Goal: Task Accomplishment & Management: Manage account settings

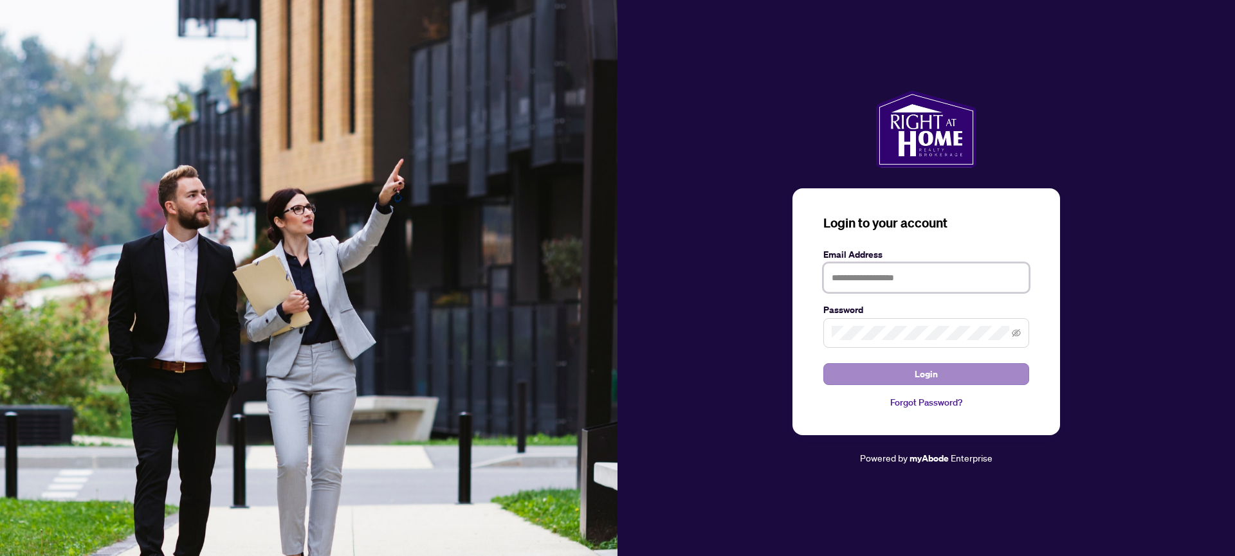
type input "**********"
click at [919, 372] on span "Login" at bounding box center [926, 374] width 23 height 21
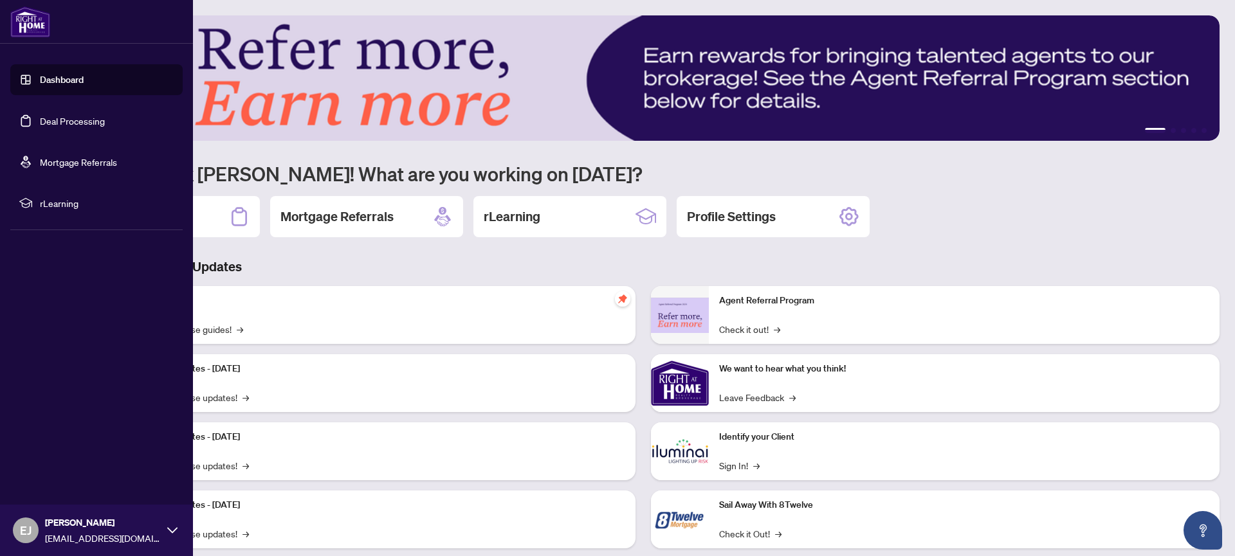
click at [67, 119] on link "Deal Processing" at bounding box center [72, 121] width 65 height 12
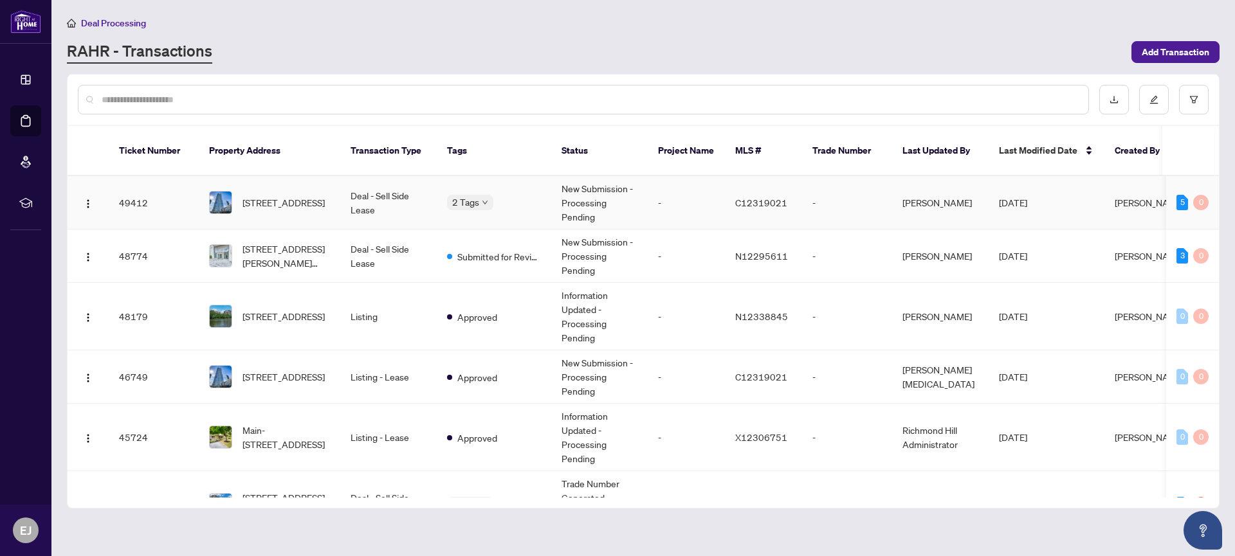
click at [393, 183] on td "Deal - Sell Side Lease" at bounding box center [388, 202] width 96 height 53
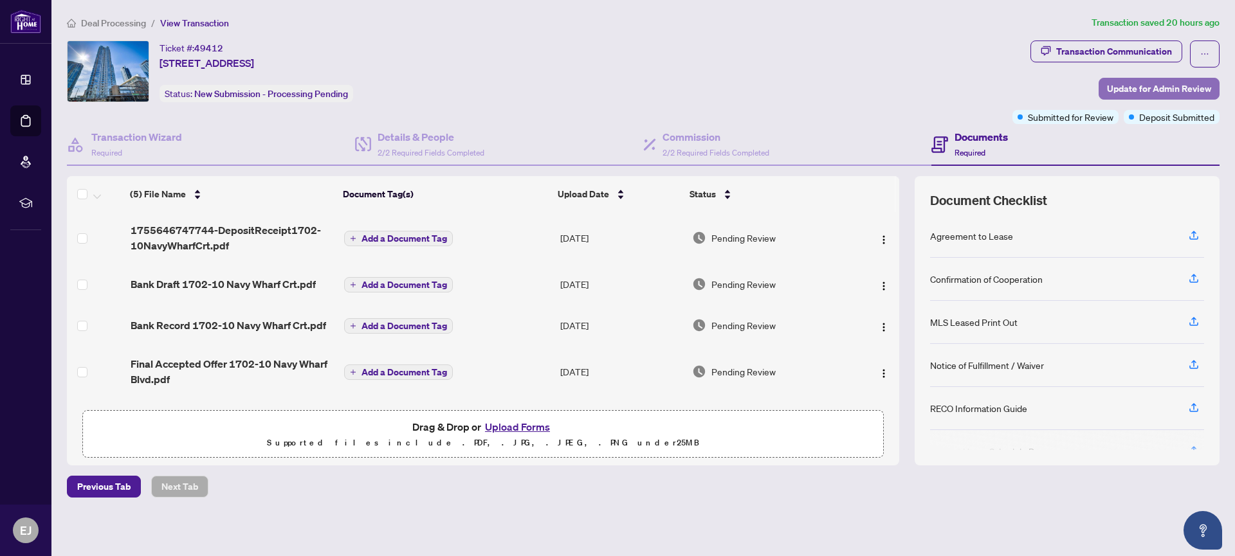
click at [1168, 87] on span "Update for Admin Review" at bounding box center [1159, 88] width 104 height 21
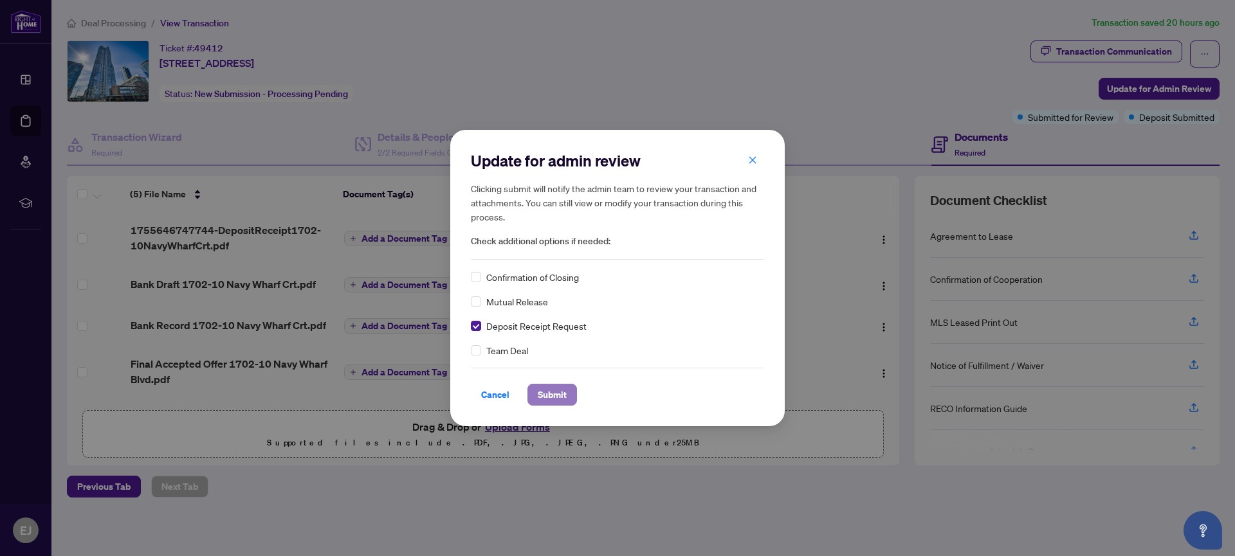
click at [554, 392] on span "Submit" at bounding box center [552, 395] width 29 height 21
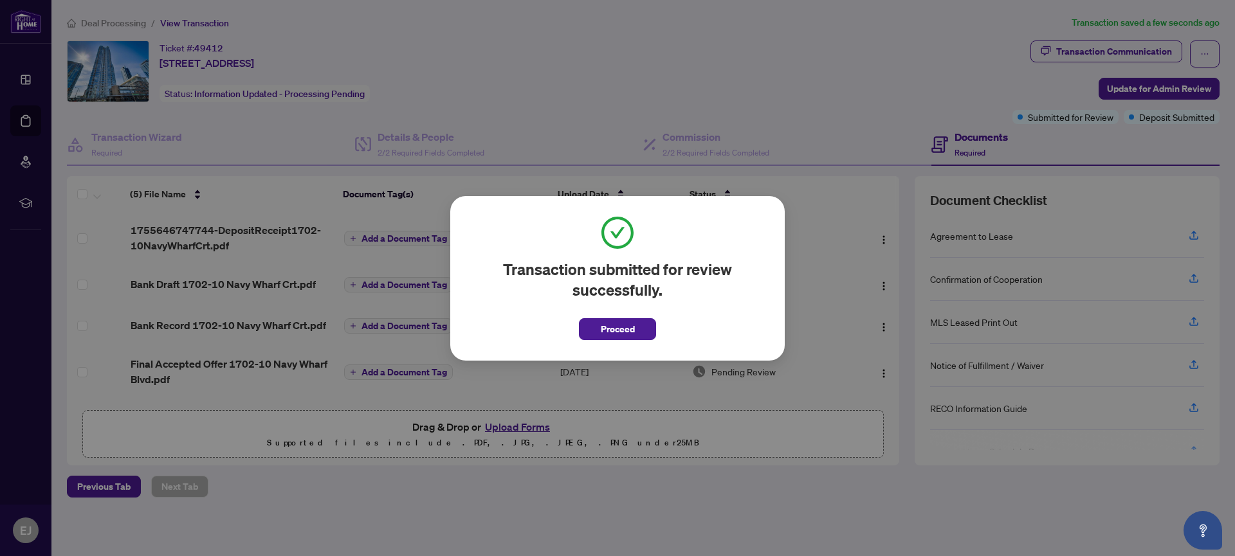
click at [630, 328] on span "Proceed" at bounding box center [618, 329] width 34 height 21
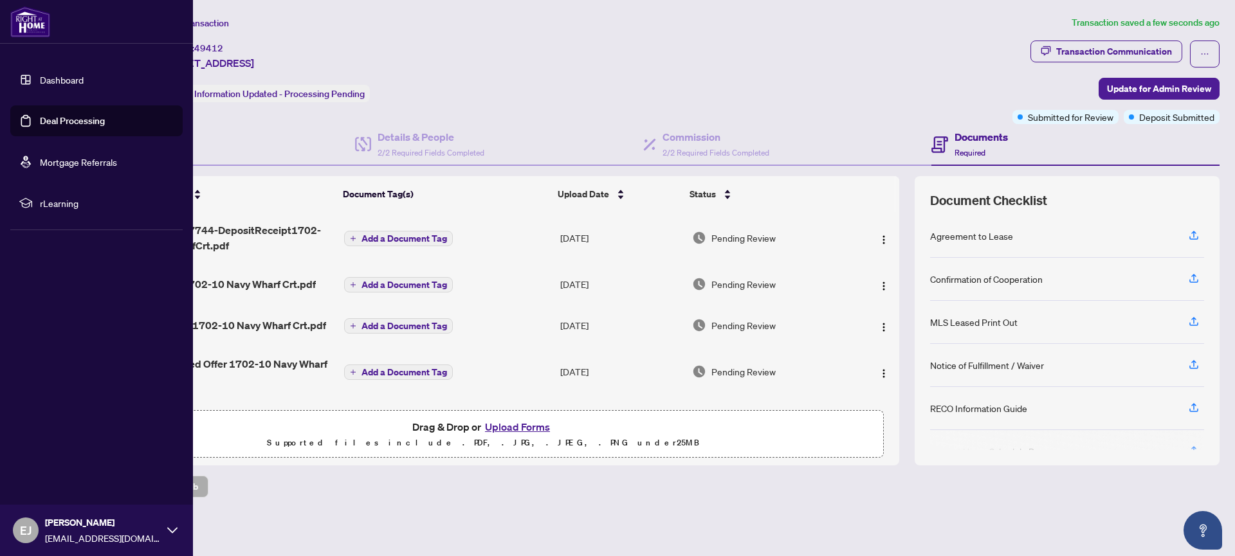
click at [96, 122] on link "Deal Processing" at bounding box center [72, 121] width 65 height 12
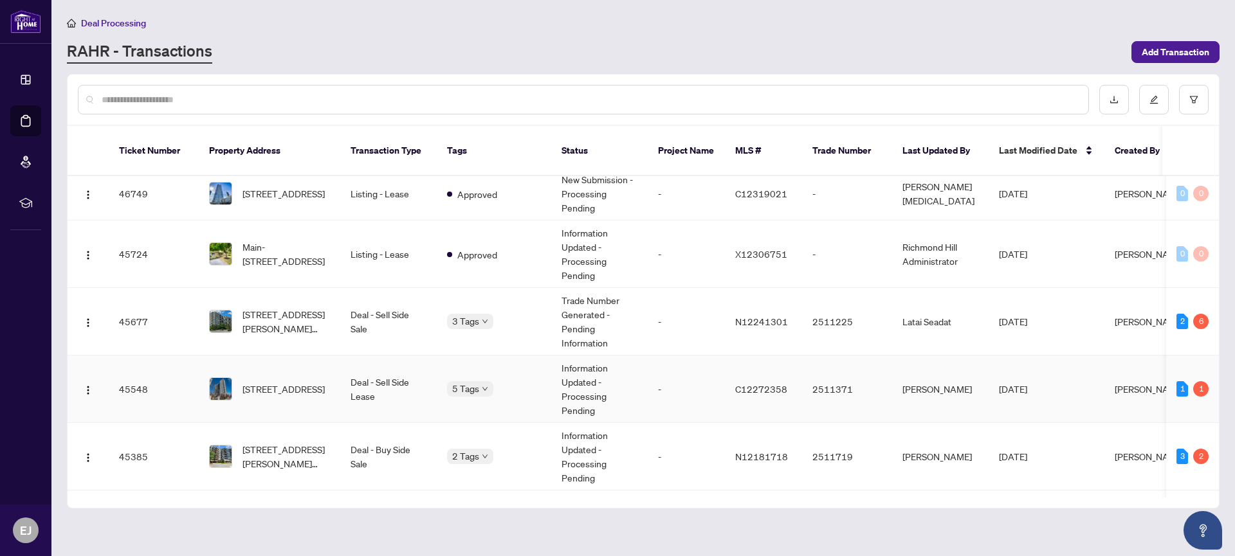
scroll to position [201, 0]
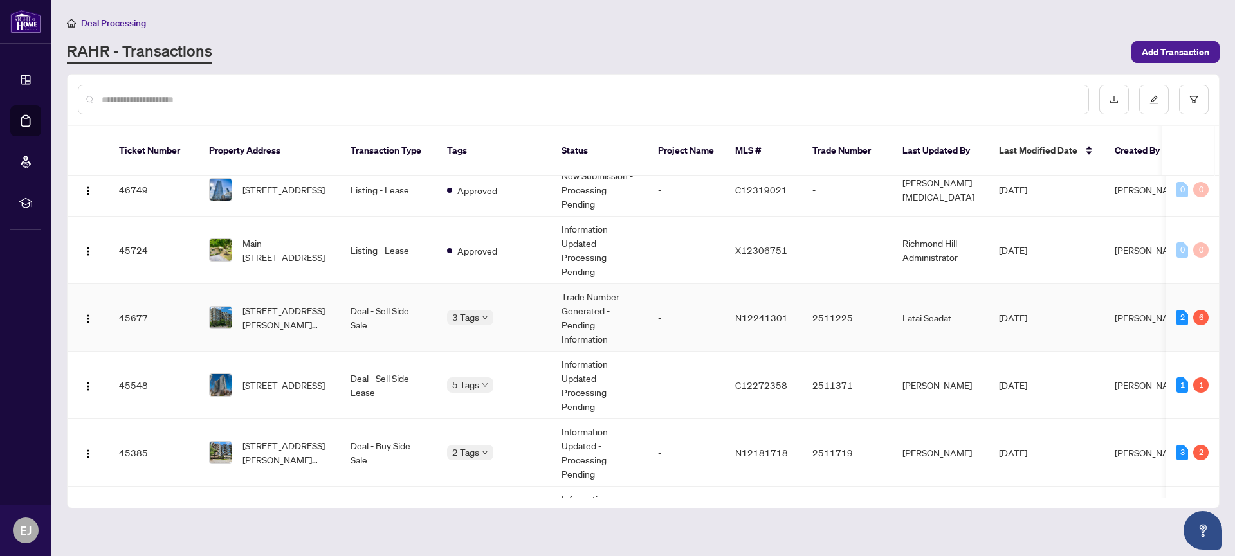
click at [352, 297] on td "Deal - Sell Side Sale" at bounding box center [388, 318] width 96 height 68
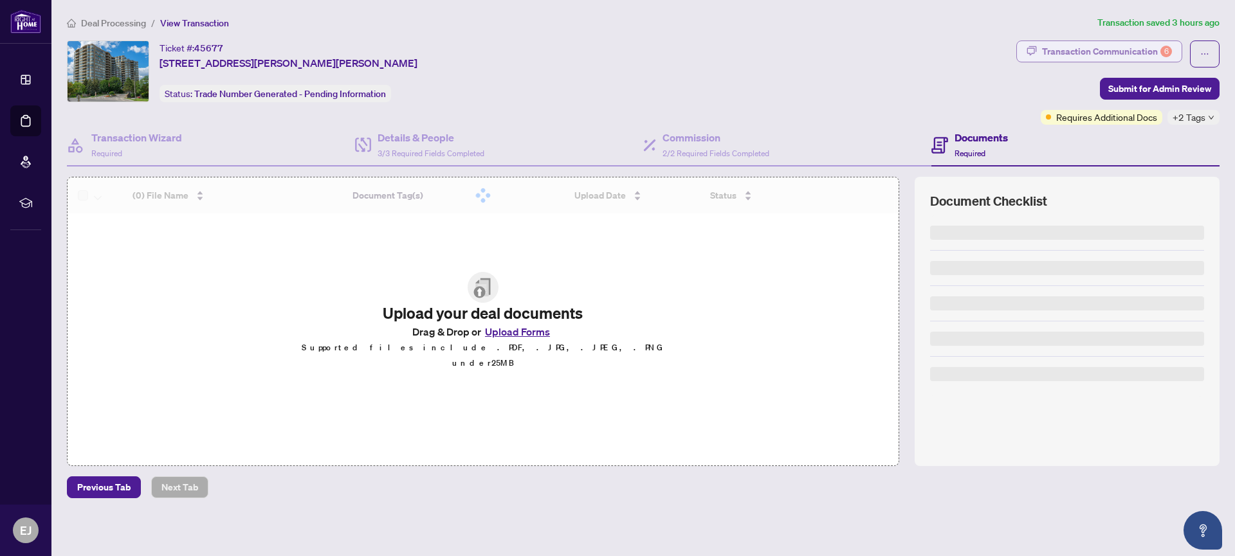
click at [1153, 52] on div "Transaction Communication 6" at bounding box center [1107, 51] width 130 height 21
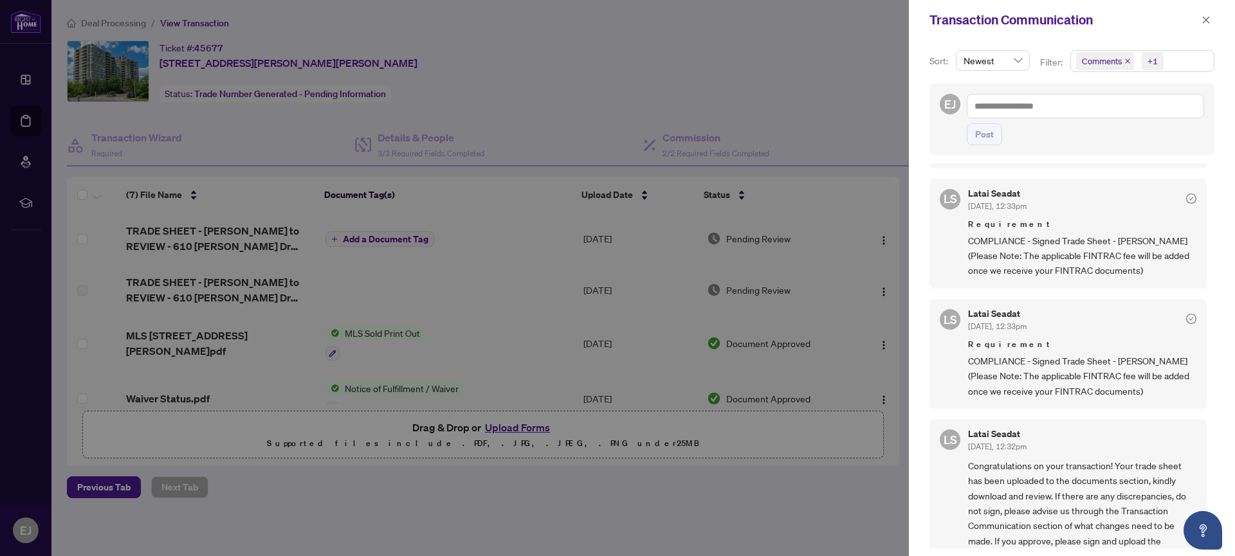
scroll to position [373, 0]
click at [1207, 21] on icon "close" at bounding box center [1206, 19] width 7 height 7
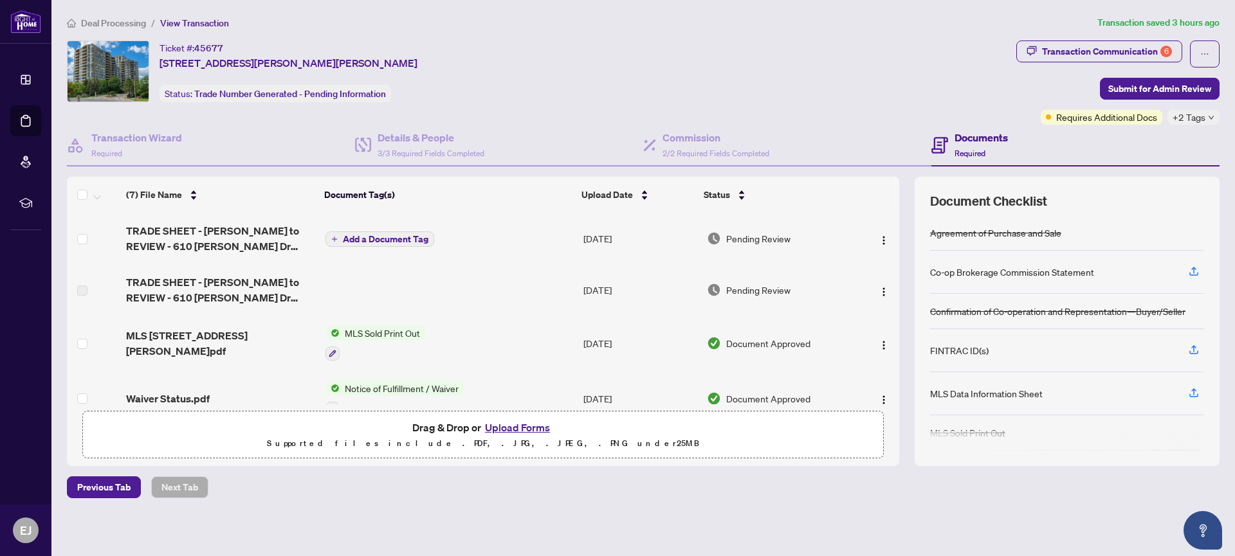
click at [526, 427] on button "Upload Forms" at bounding box center [517, 427] width 73 height 17
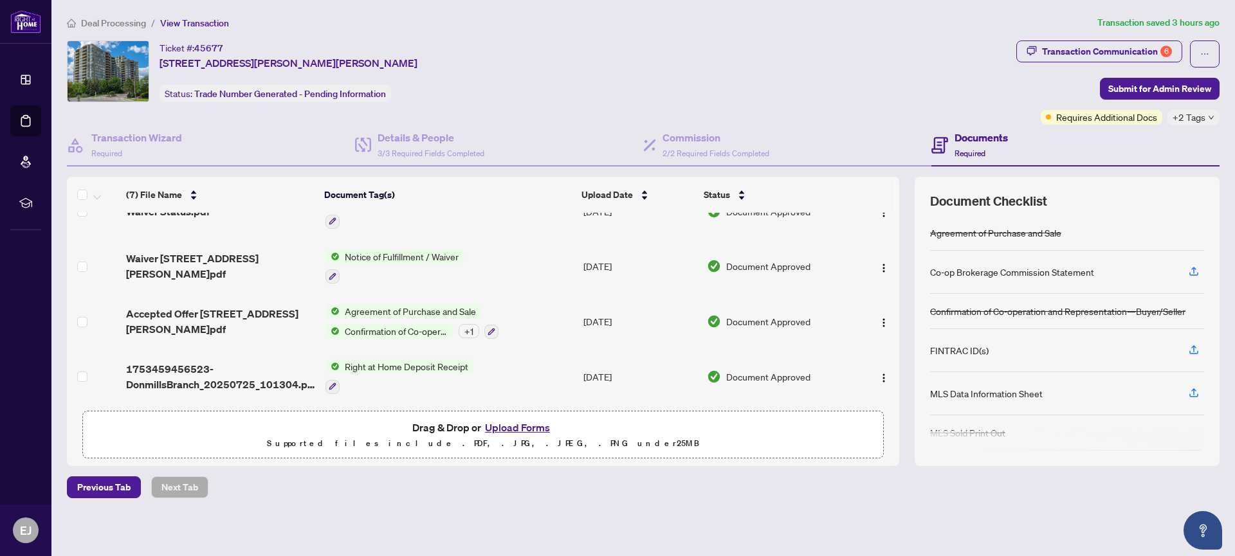
scroll to position [0, 0]
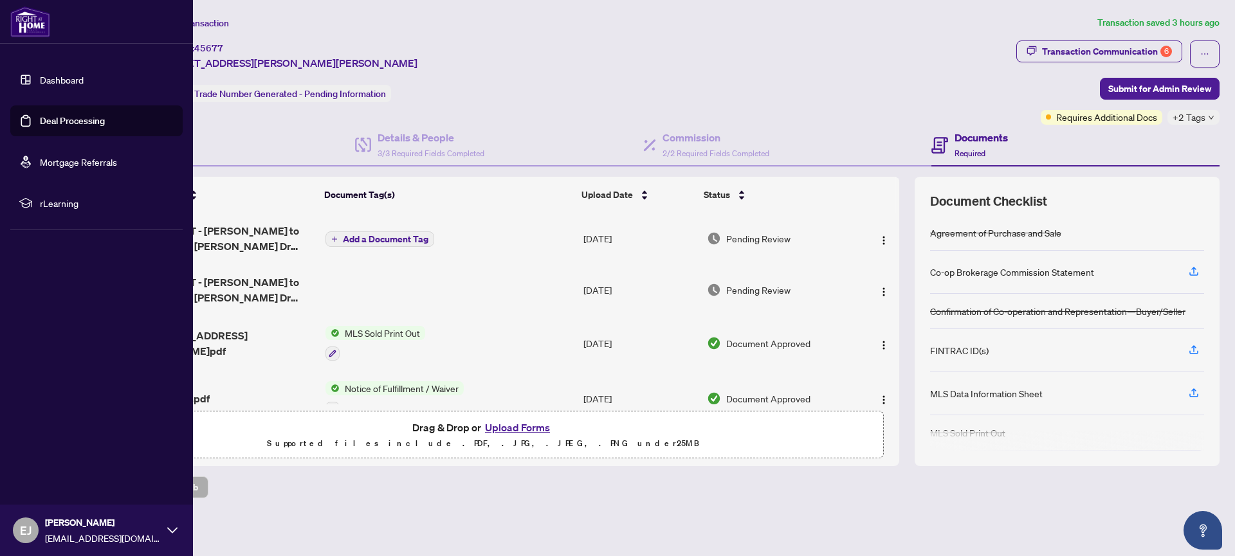
drag, startPoint x: 31, startPoint y: 120, endPoint x: 100, endPoint y: 131, distance: 69.8
click at [40, 120] on link "Deal Processing" at bounding box center [72, 121] width 65 height 12
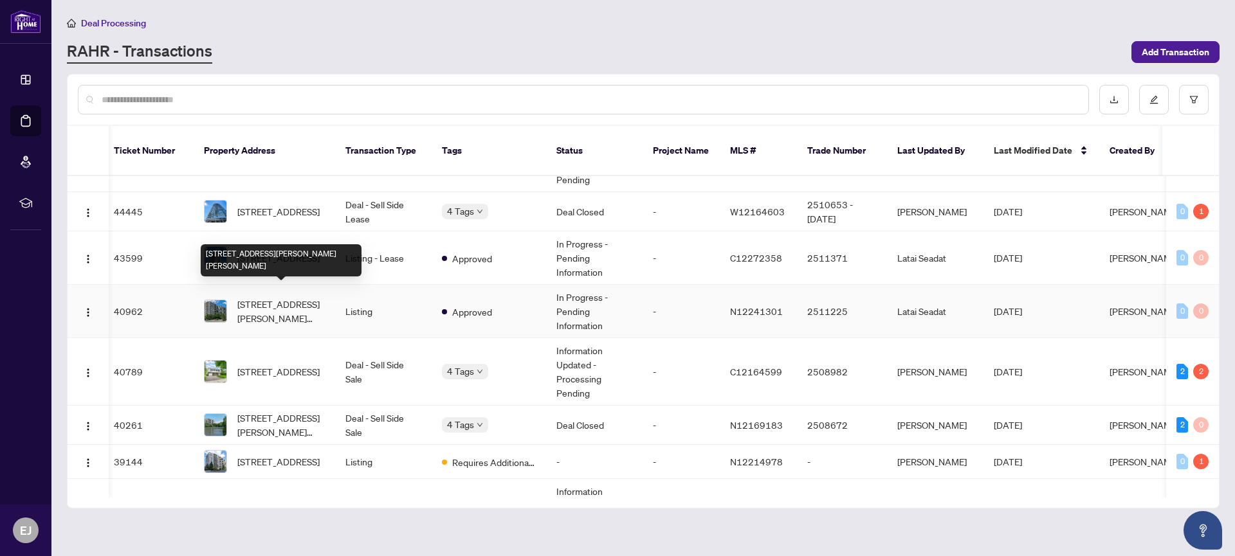
scroll to position [632, 5]
click at [277, 298] on span "[STREET_ADDRESS][PERSON_NAME][PERSON_NAME]" at bounding box center [280, 310] width 87 height 28
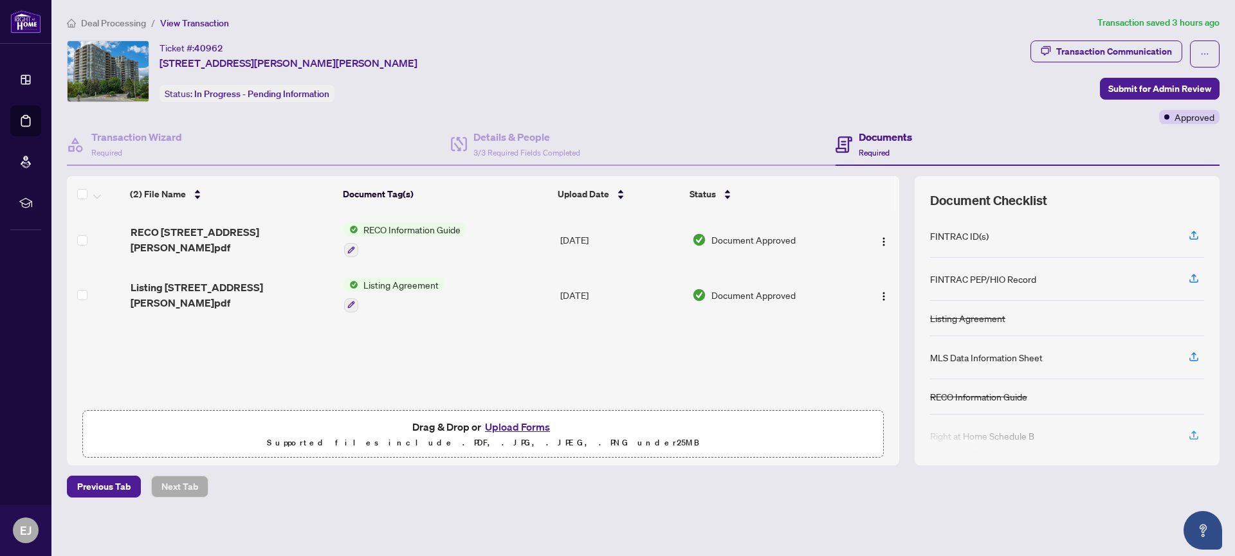
click at [513, 422] on button "Upload Forms" at bounding box center [517, 427] width 73 height 17
